Goal: Communication & Community: Ask a question

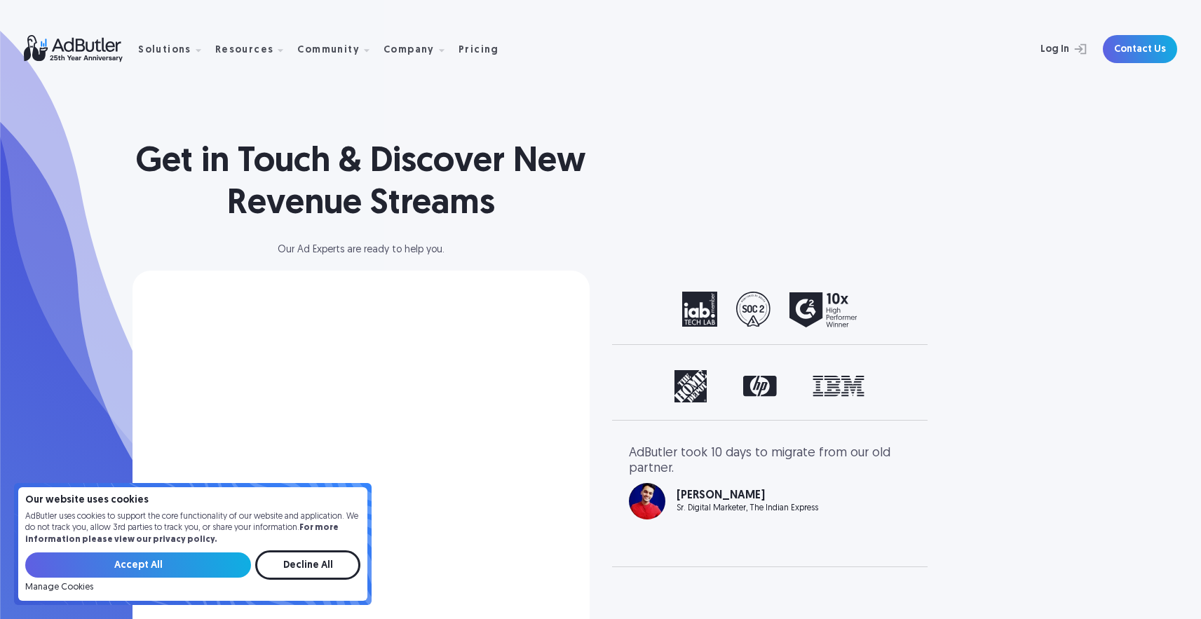
select select "[GEOGRAPHIC_DATA]"
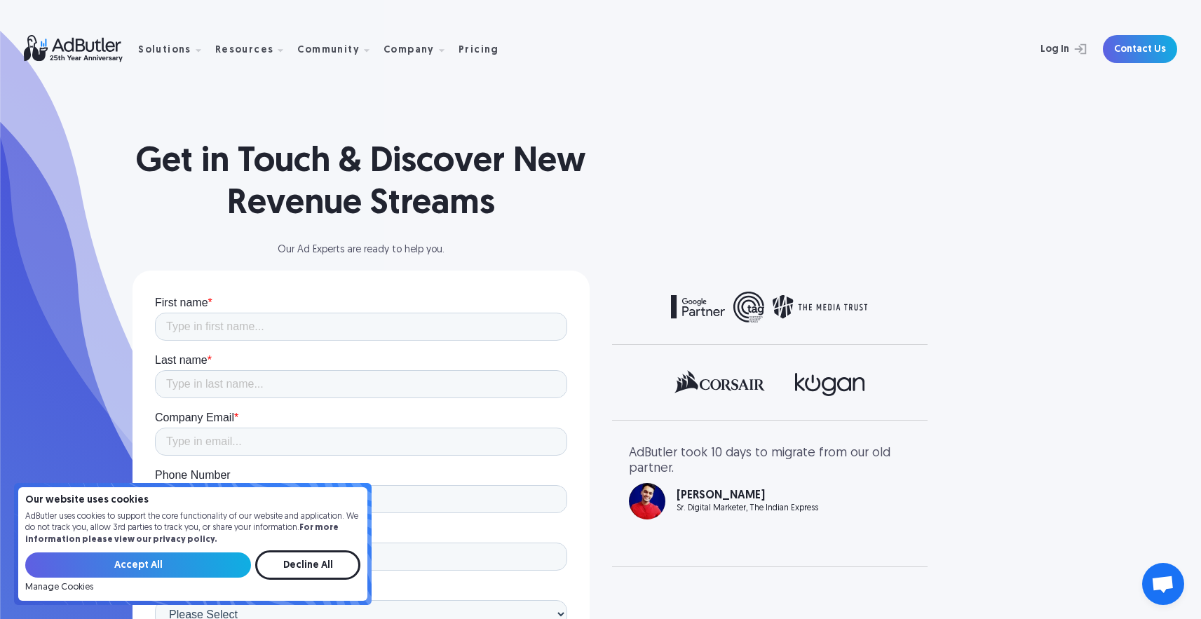
click at [1164, 578] on span "Open chat" at bounding box center [1162, 586] width 23 height 20
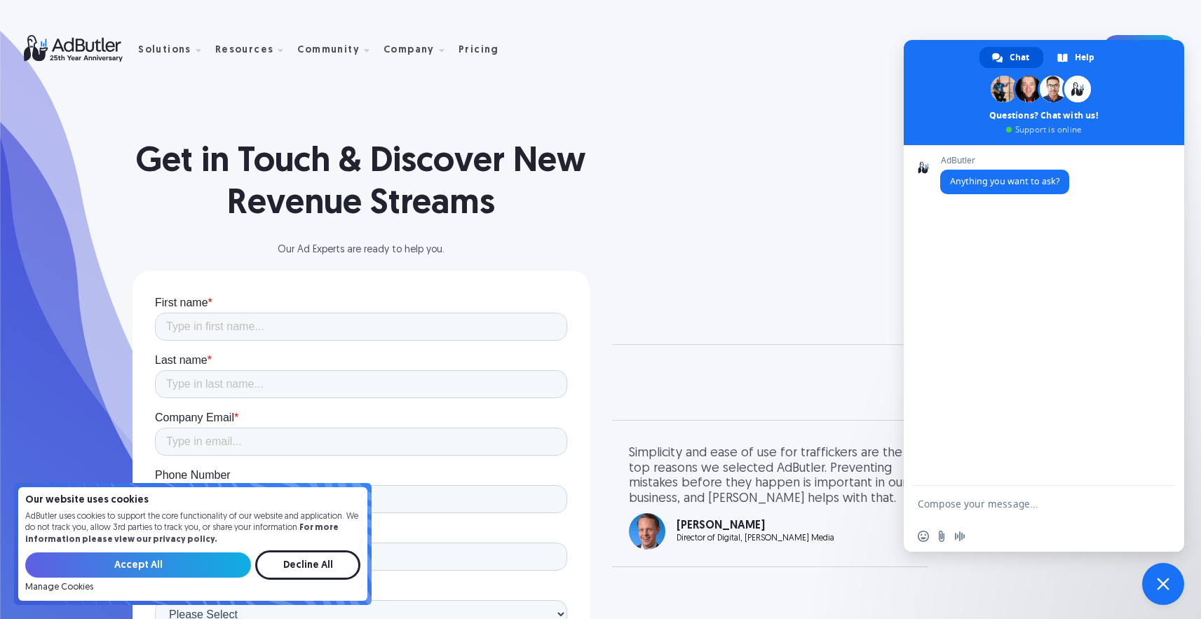
click at [994, 501] on textarea "Compose your message..." at bounding box center [1030, 503] width 224 height 35
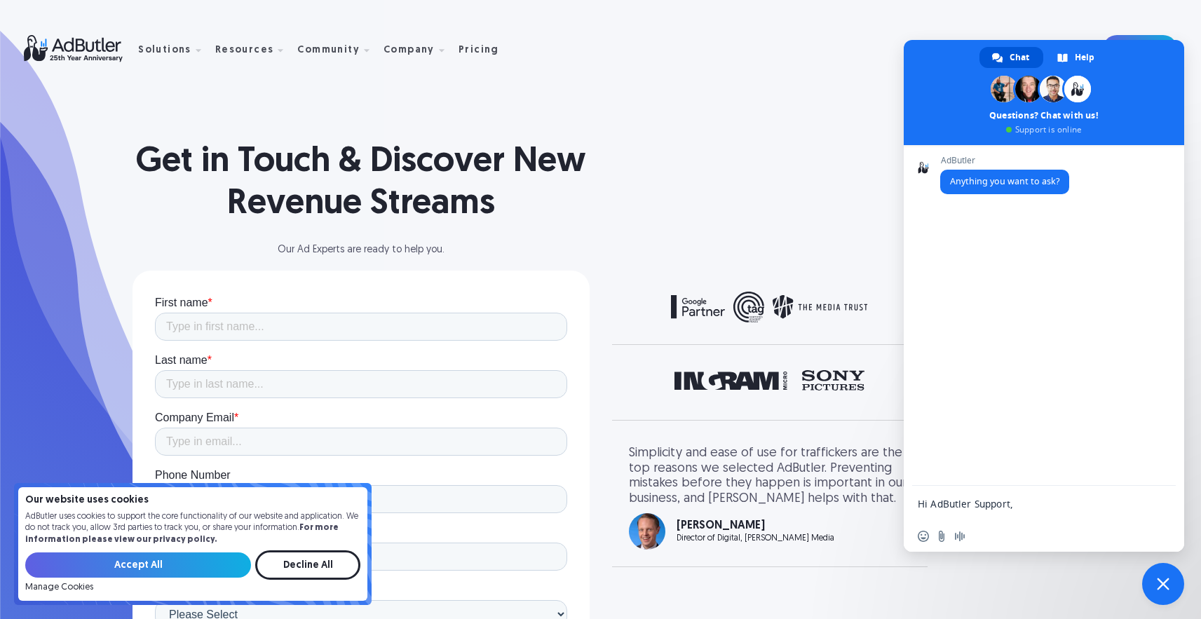
scroll to position [254, 0]
type textarea "Hi AdButler Support, I signed up for an AdButler account under the email [EMAIL…"
click at [1160, 508] on span "Send" at bounding box center [1160, 503] width 11 height 11
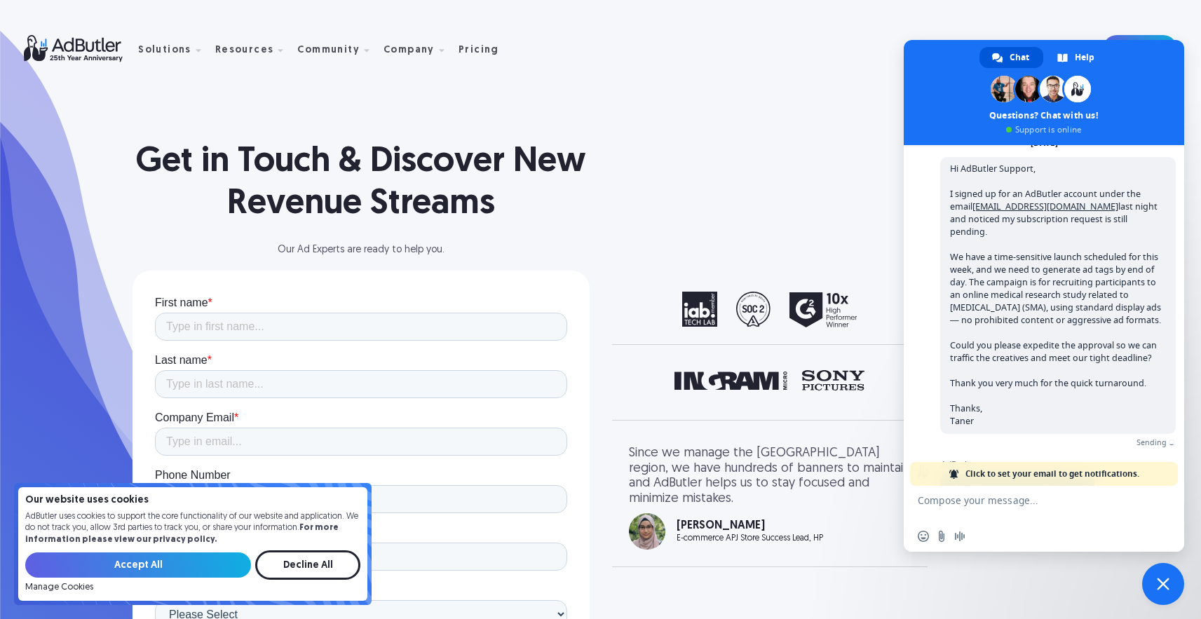
scroll to position [171, 0]
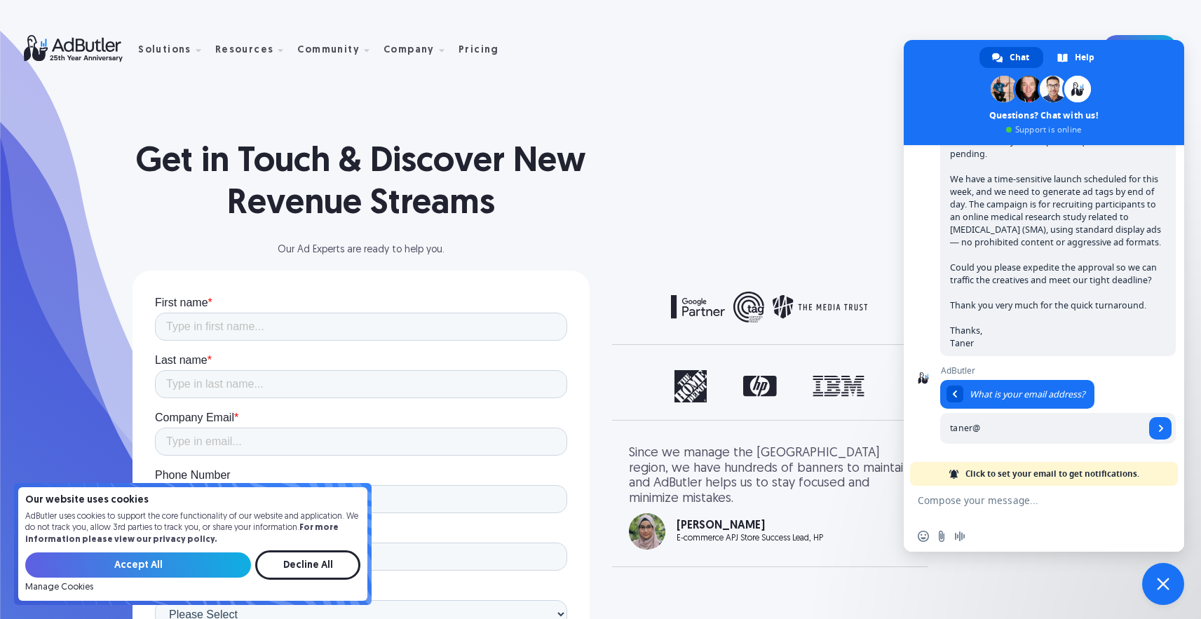
type input "[EMAIL_ADDRESS][DOMAIN_NAME]"
click at [1149, 431] on link "Send" at bounding box center [1160, 428] width 22 height 22
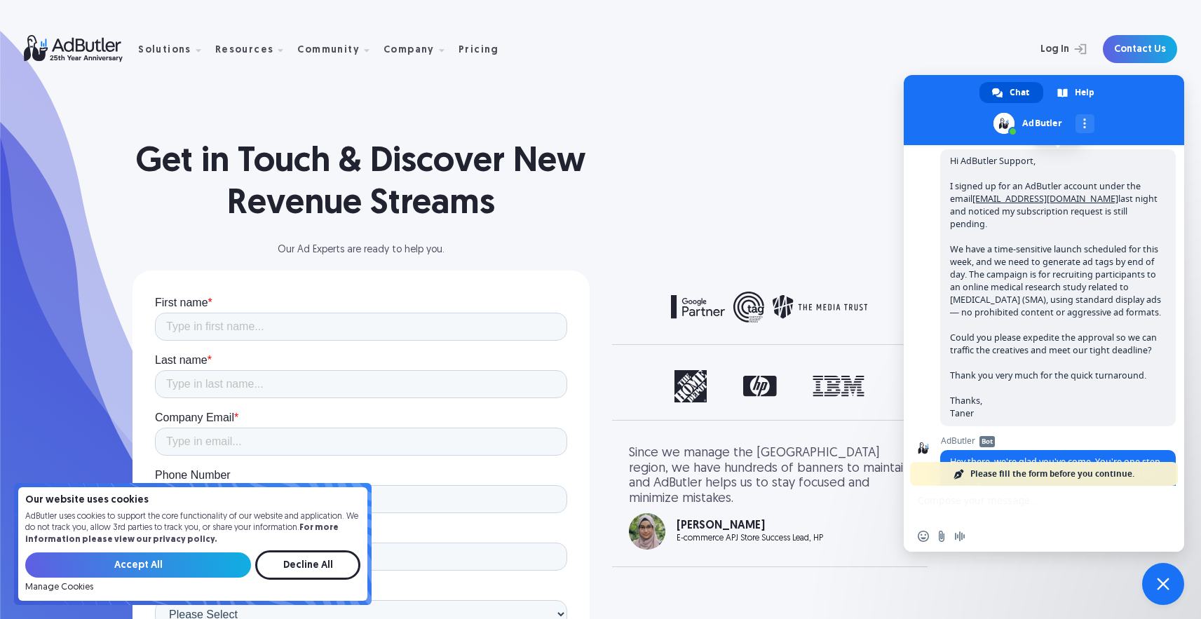
scroll to position [212, 0]
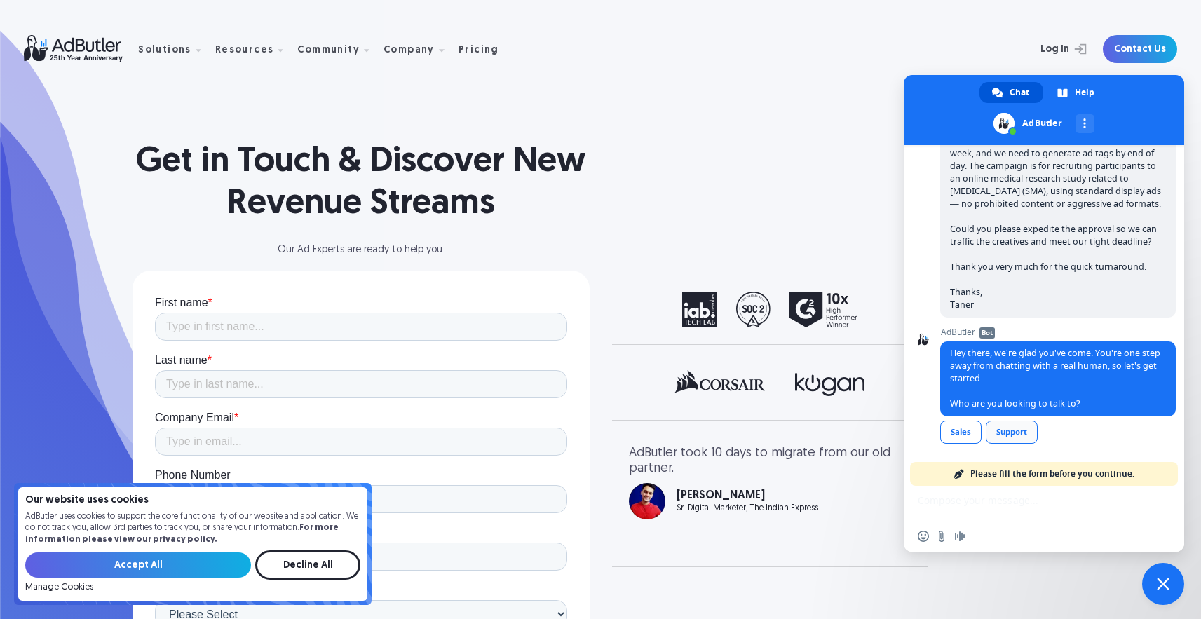
click at [1009, 437] on link "Support" at bounding box center [1012, 432] width 52 height 23
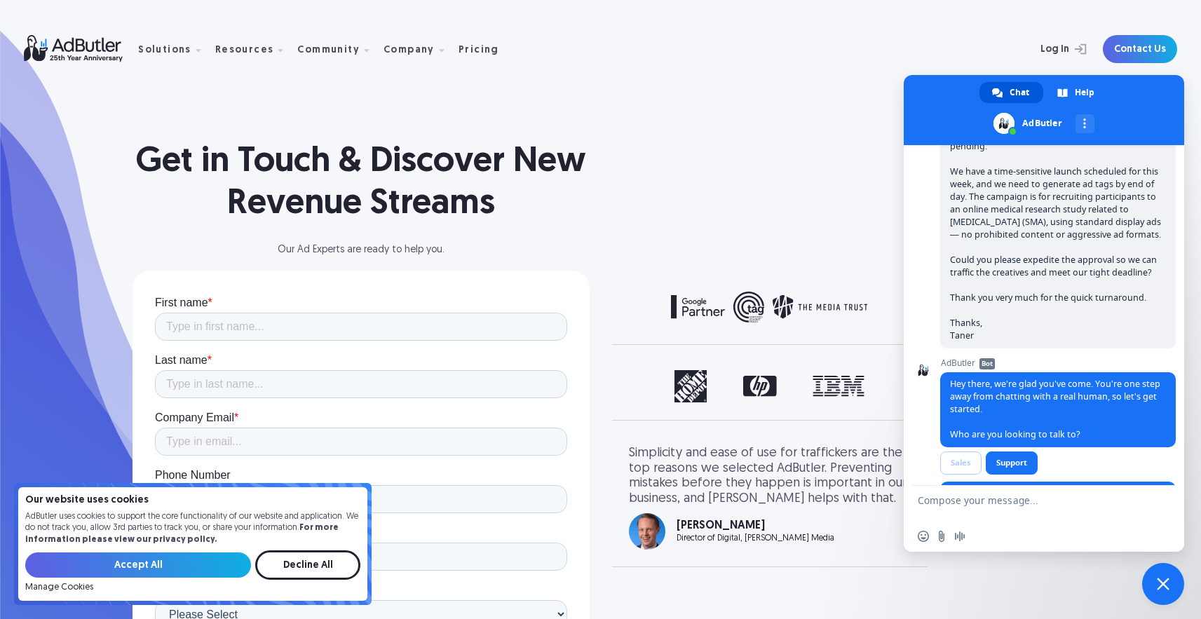
scroll to position [243, 0]
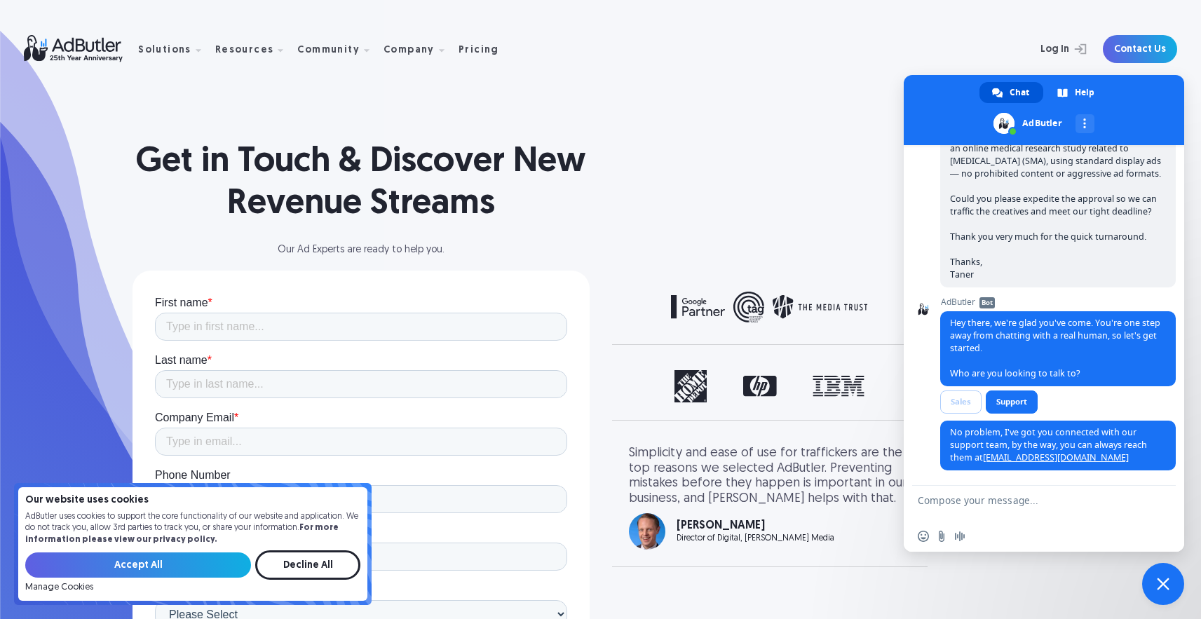
click at [1094, 494] on textarea "Compose your message..." at bounding box center [1030, 503] width 224 height 35
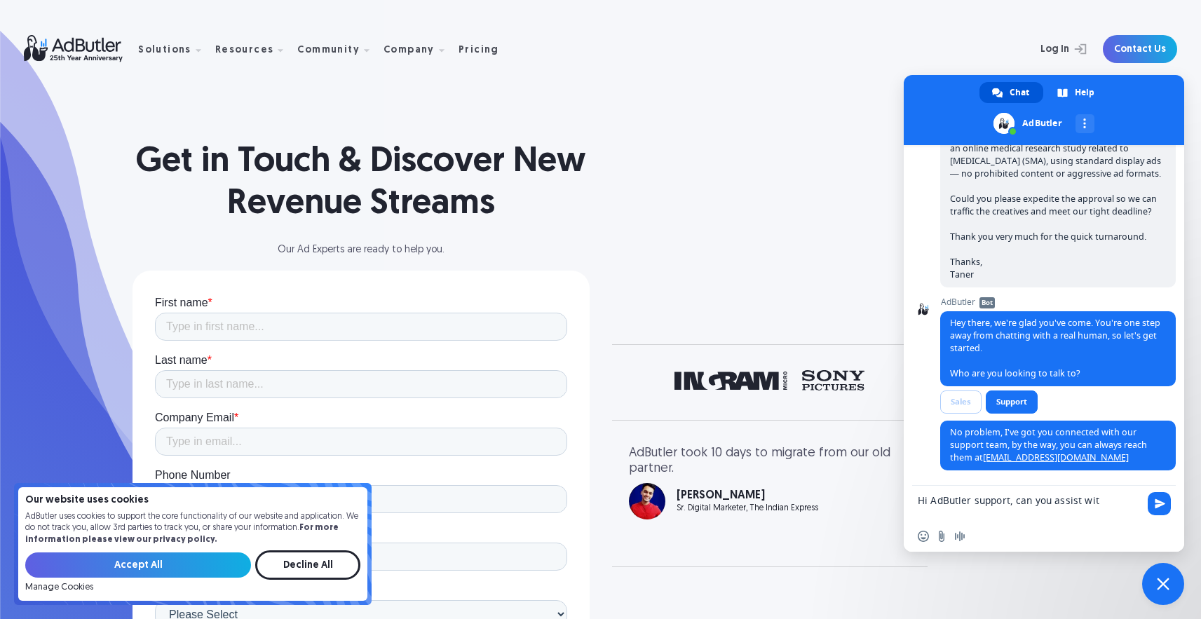
scroll to position [0, 0]
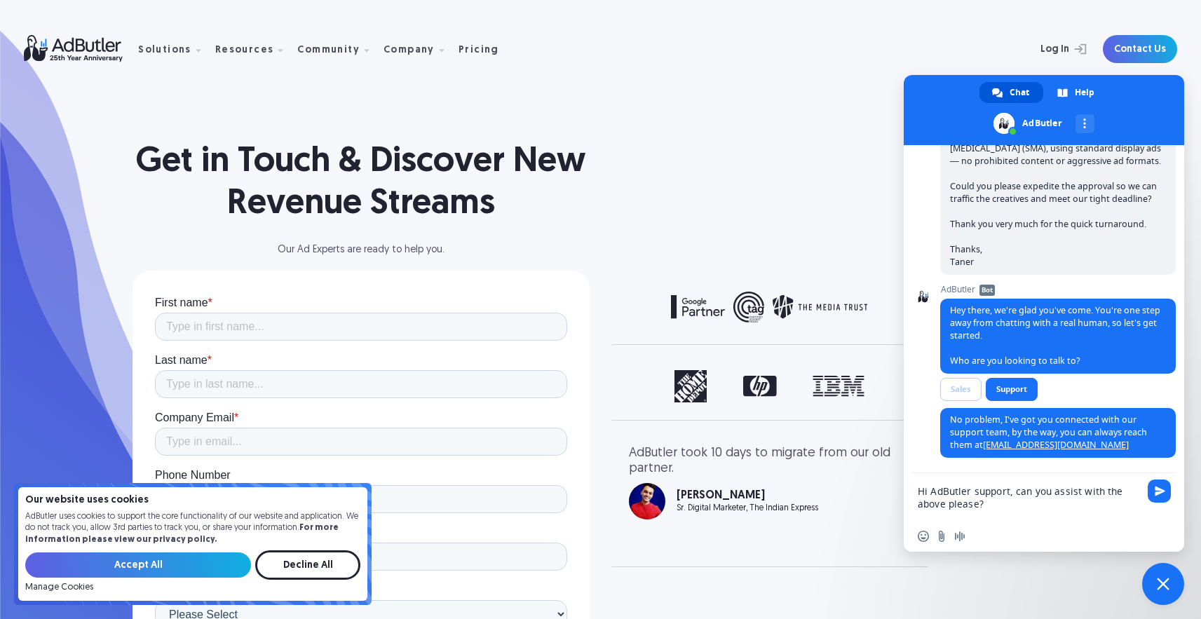
type textarea "Hi AdButler support, can you assist with the above please?"
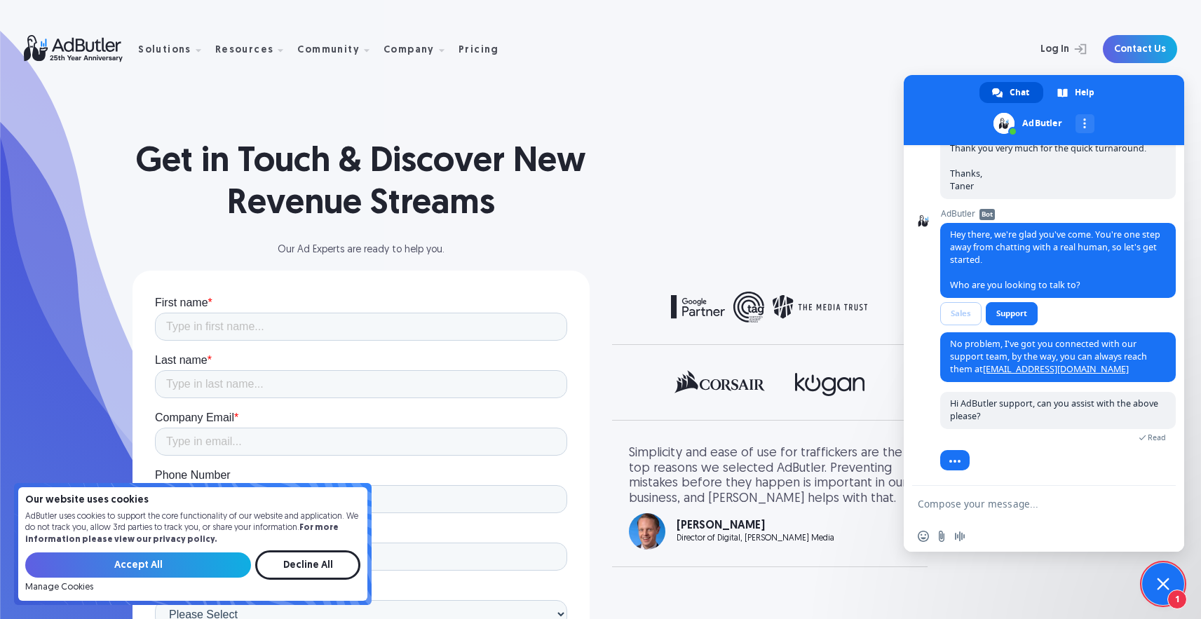
scroll to position [417, 0]
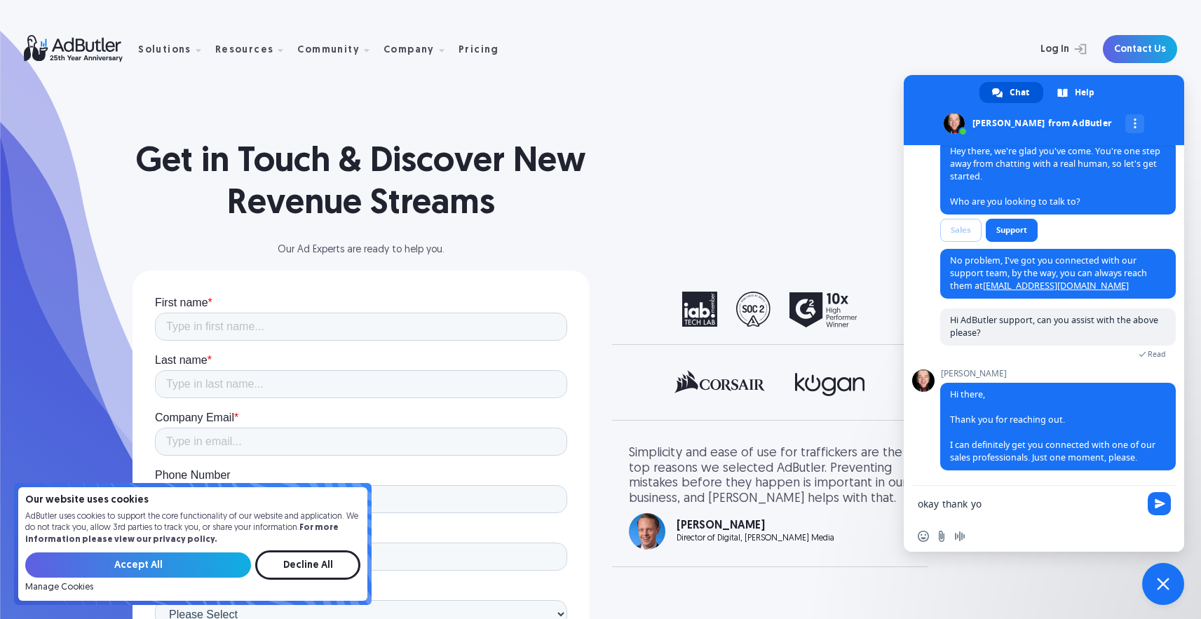
type textarea "okay thank you"
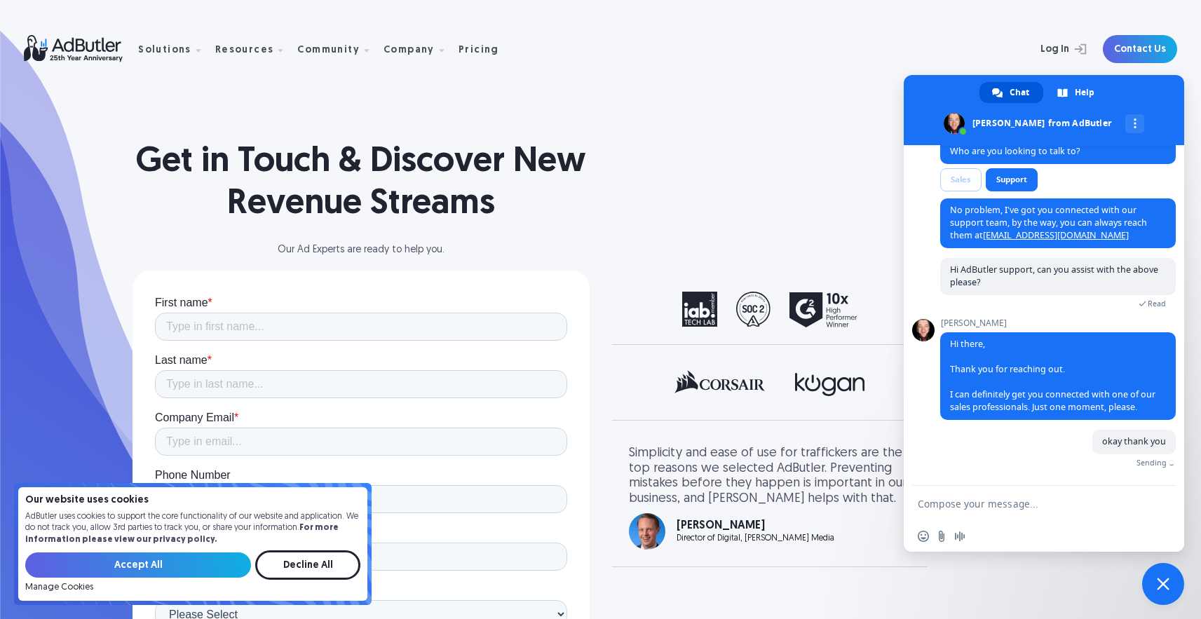
scroll to position [452, 0]
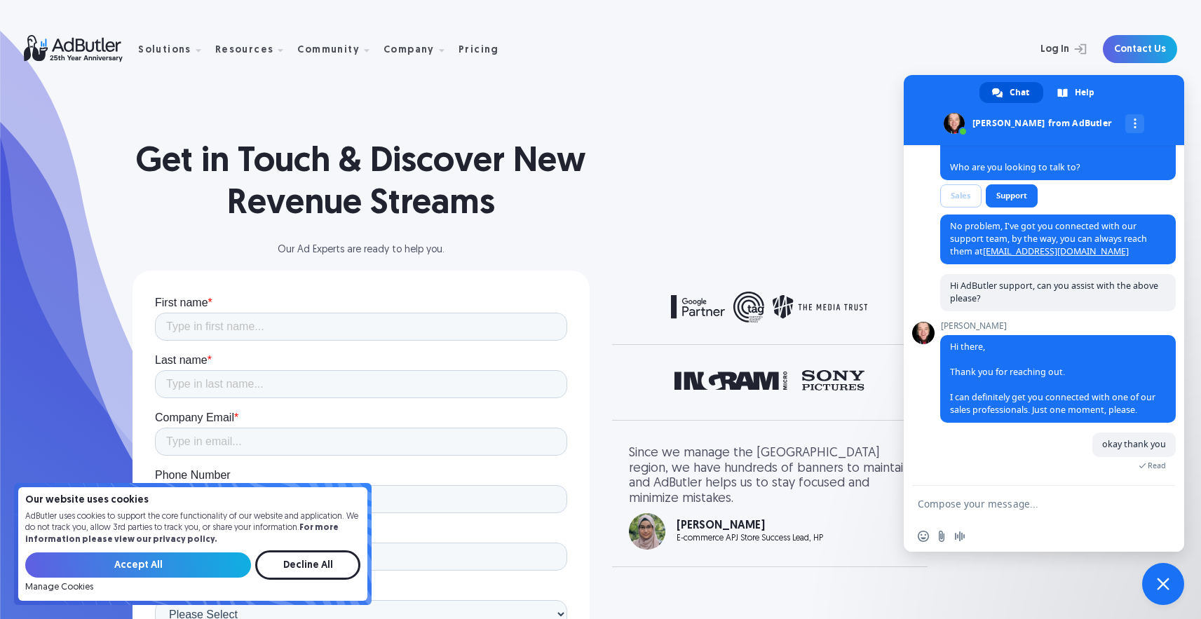
click at [1041, 503] on textarea "Compose your message..." at bounding box center [1030, 503] width 224 height 35
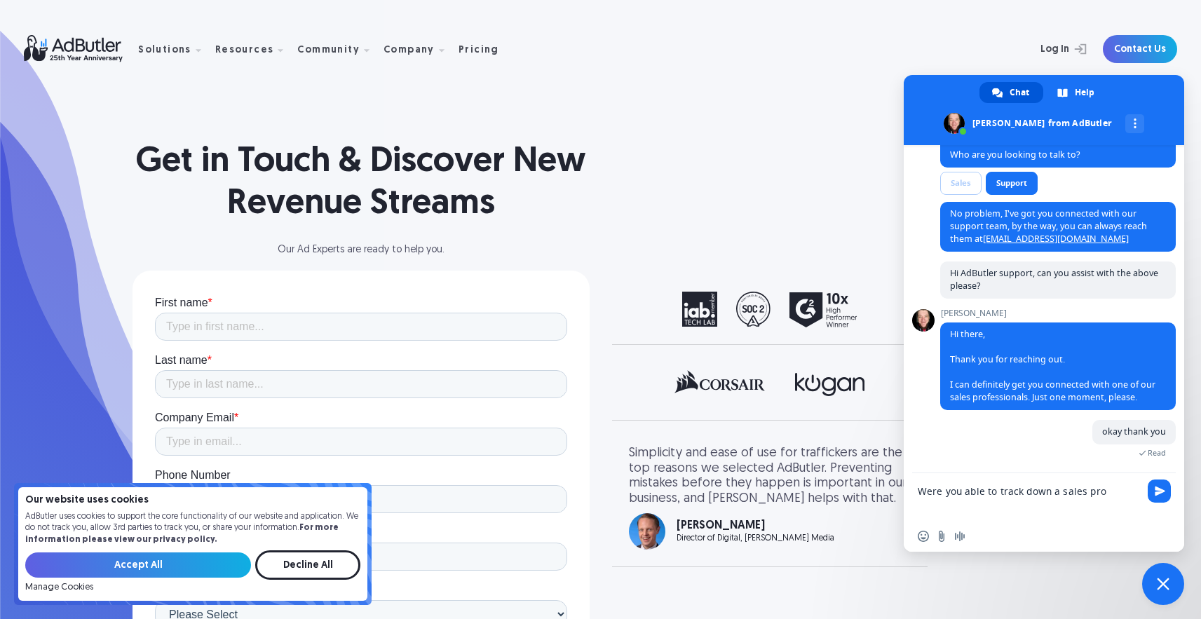
scroll to position [465, 0]
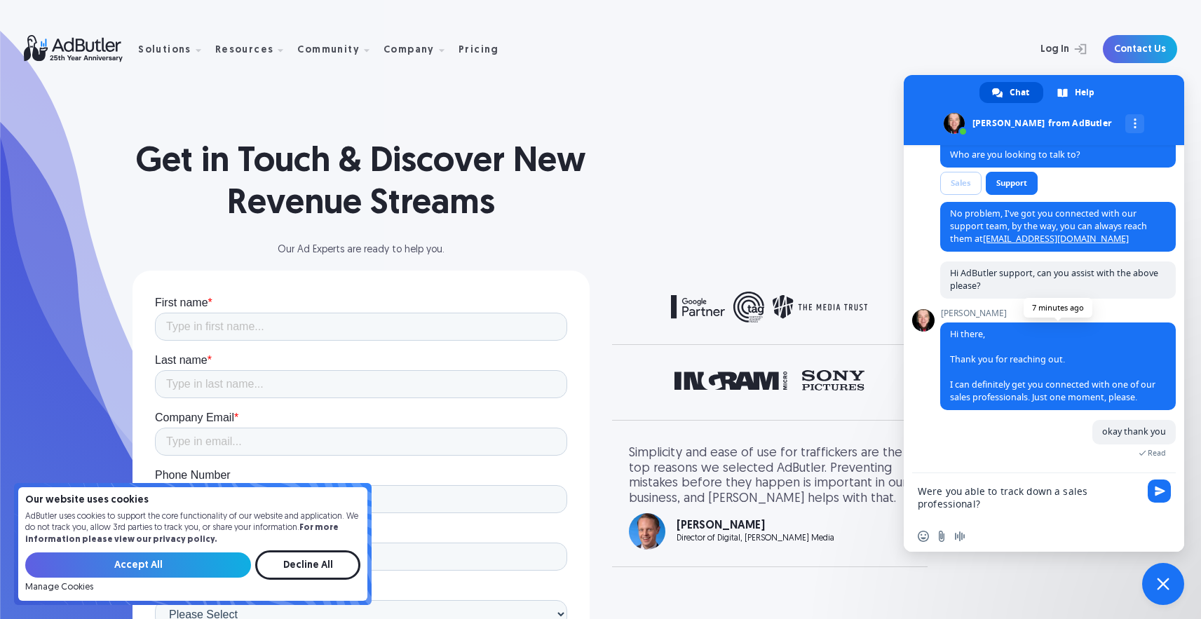
type textarea "Were you able to track down a sales professional?"
click at [1103, 386] on span "Hi there, Thank you for reaching out. I can definitely get you connected with o…" at bounding box center [1052, 365] width 205 height 75
click at [1017, 515] on textarea "Were you able to track down a sales professional?" at bounding box center [1030, 497] width 224 height 48
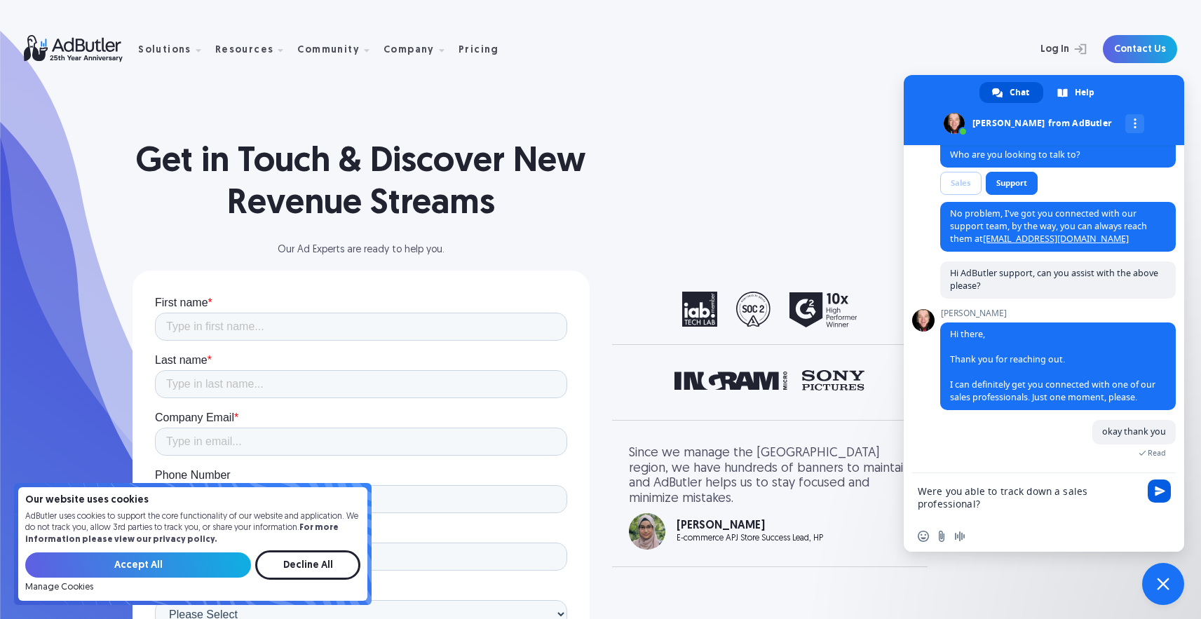
click at [1153, 490] on span "Send" at bounding box center [1159, 491] width 23 height 23
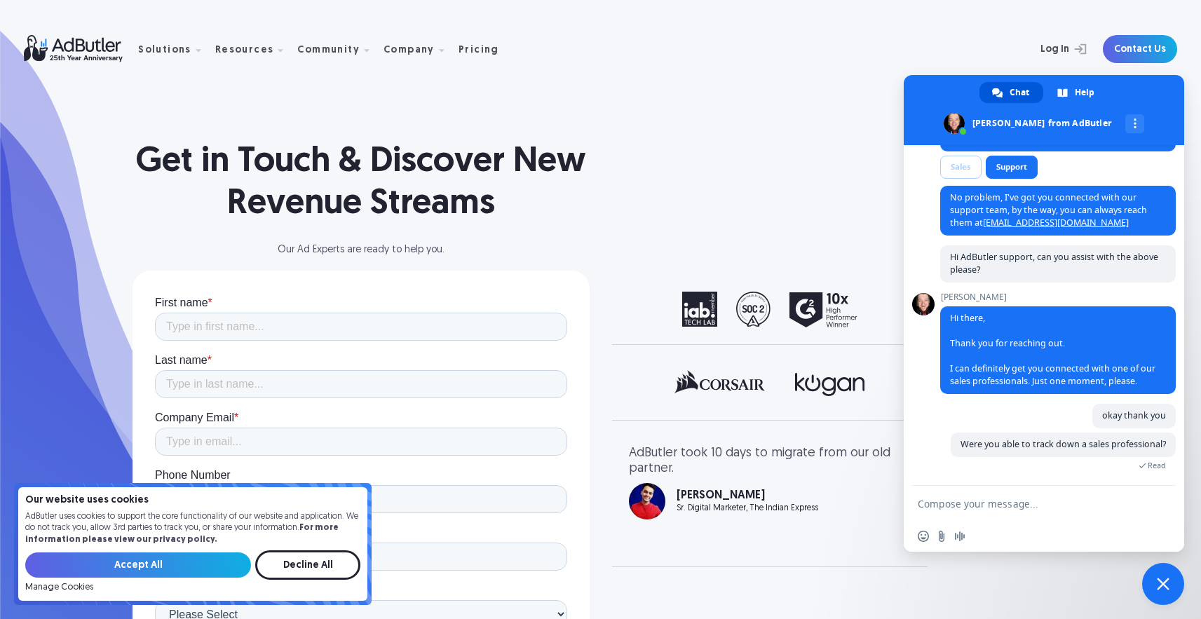
scroll to position [480, 0]
